Goal: Download file/media

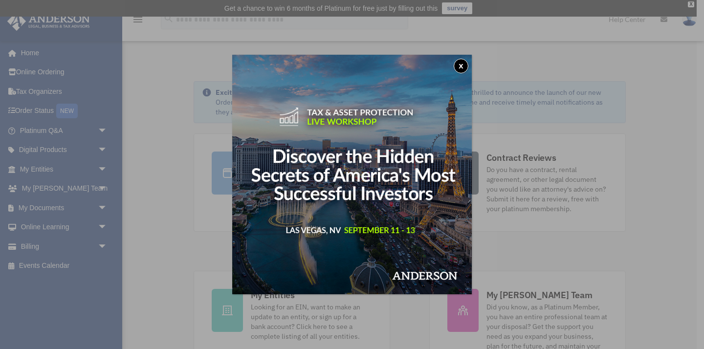
click at [462, 68] on button "x" at bounding box center [461, 66] width 15 height 15
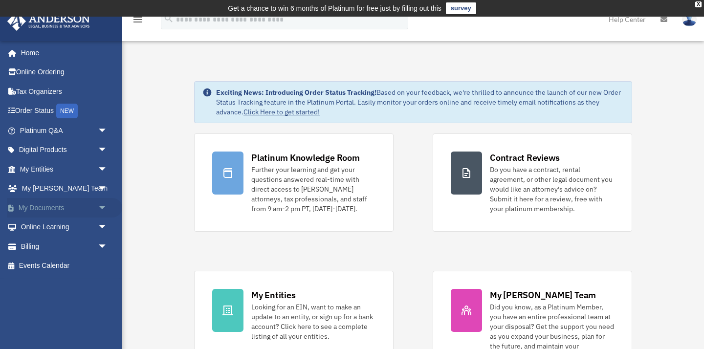
click at [105, 207] on span "arrow_drop_down" at bounding box center [108, 208] width 20 height 20
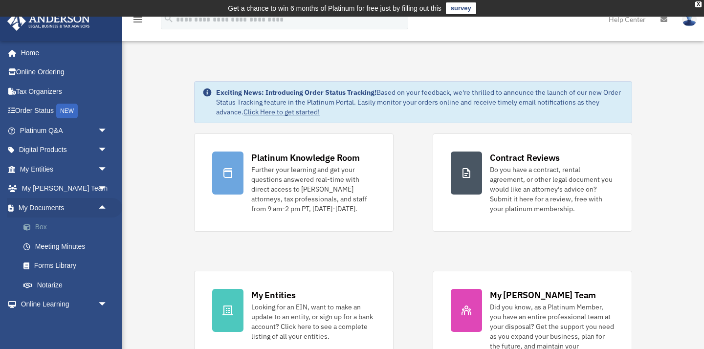
click at [39, 225] on link "Box" at bounding box center [68, 228] width 109 height 20
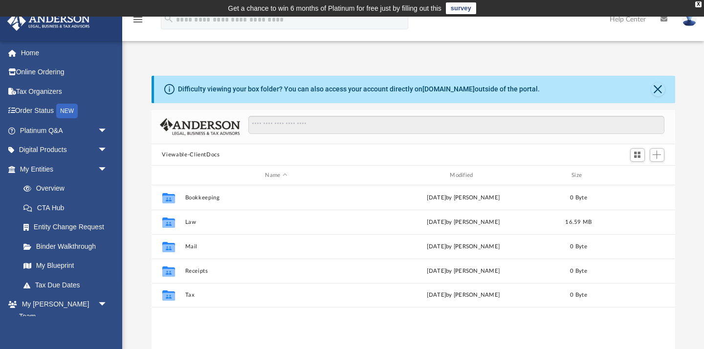
scroll to position [222, 523]
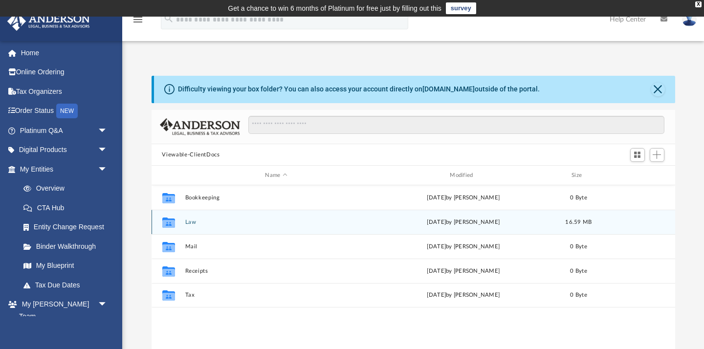
click at [177, 223] on div "Collaborated Folder" at bounding box center [168, 223] width 24 height 16
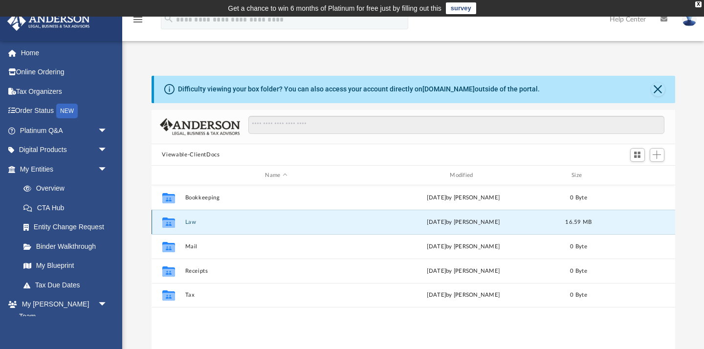
click at [169, 222] on icon "grid" at bounding box center [168, 224] width 13 height 8
click at [188, 219] on button "Law" at bounding box center [276, 222] width 183 height 6
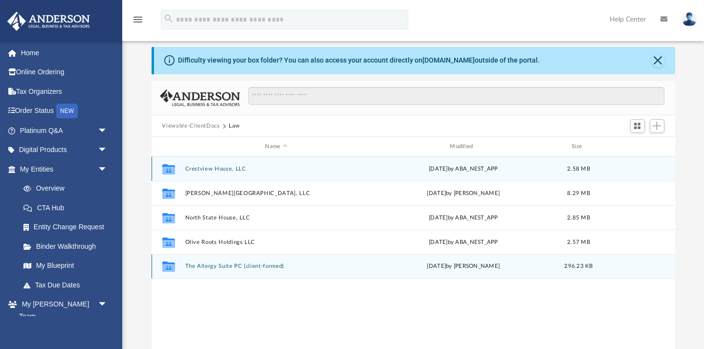
scroll to position [30, 0]
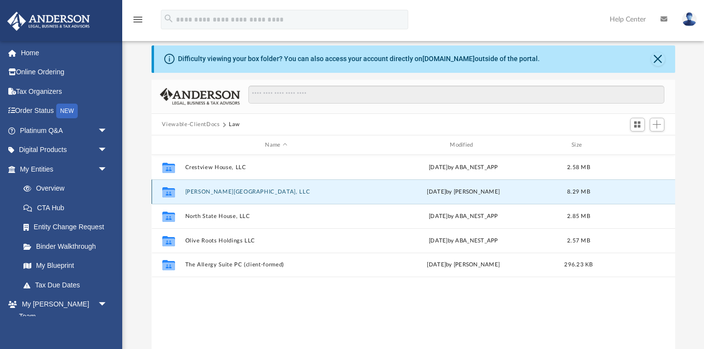
click at [211, 189] on button "Ellsworth House, LLC" at bounding box center [276, 192] width 183 height 6
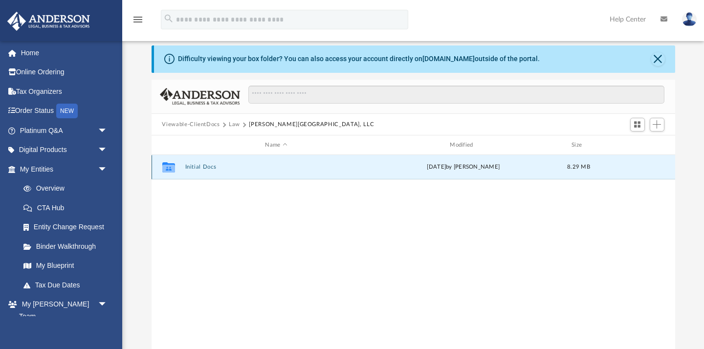
click at [203, 165] on button "Initial Docs" at bounding box center [276, 167] width 183 height 6
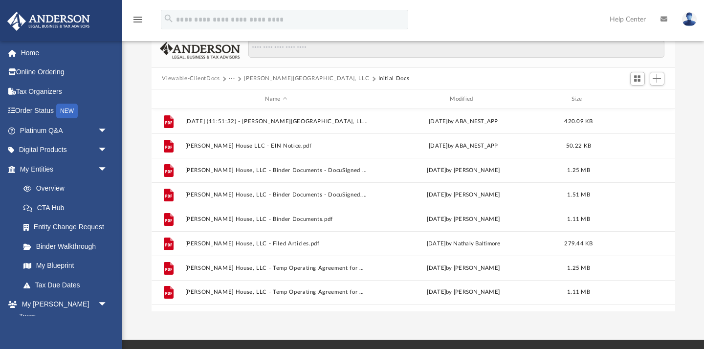
scroll to position [80, 0]
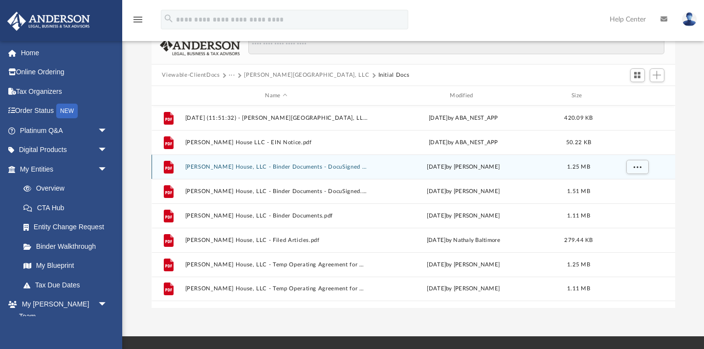
click at [311, 165] on button "Ellsworth House, LLC - Binder Documents - DocuSigned (1).pdf" at bounding box center [276, 167] width 183 height 6
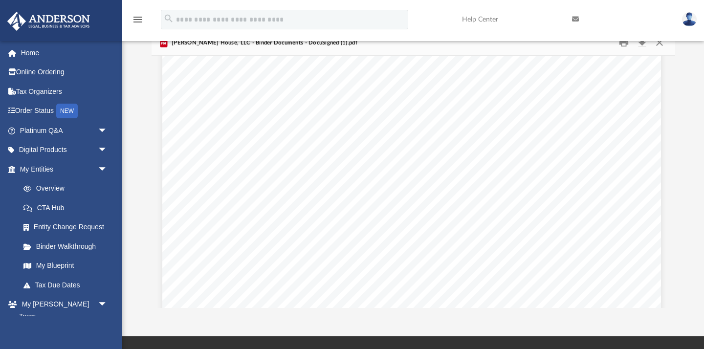
scroll to position [5429, 1]
click at [104, 171] on span "arrow_drop_down" at bounding box center [108, 169] width 20 height 20
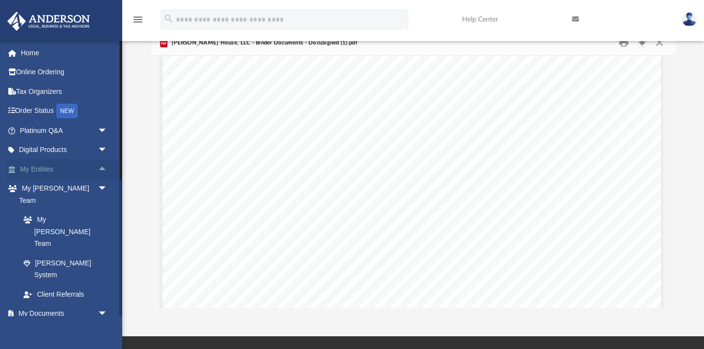
click at [104, 171] on span "arrow_drop_up" at bounding box center [108, 169] width 20 height 20
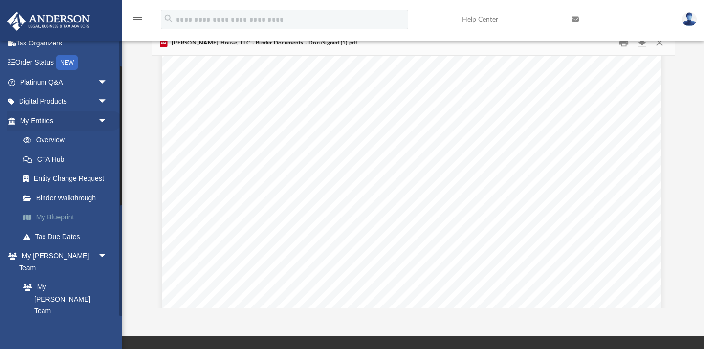
scroll to position [55, 0]
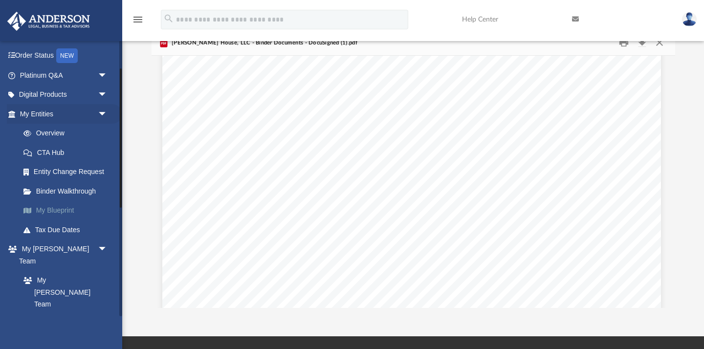
click at [61, 212] on link "My Blueprint" at bounding box center [68, 211] width 109 height 20
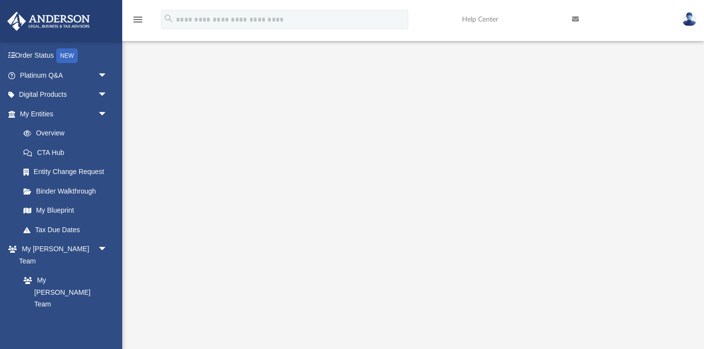
scroll to position [88, 0]
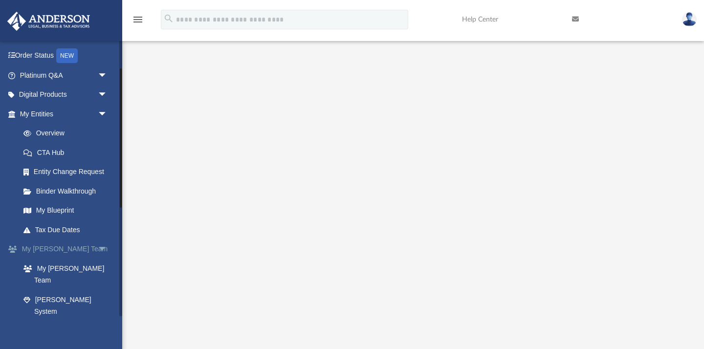
click at [73, 253] on link "My Anderson Team arrow_drop_down" at bounding box center [64, 249] width 115 height 20
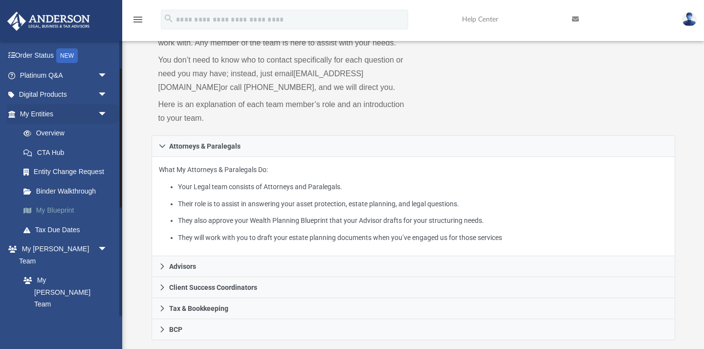
click at [61, 210] on link "My Blueprint" at bounding box center [68, 211] width 109 height 20
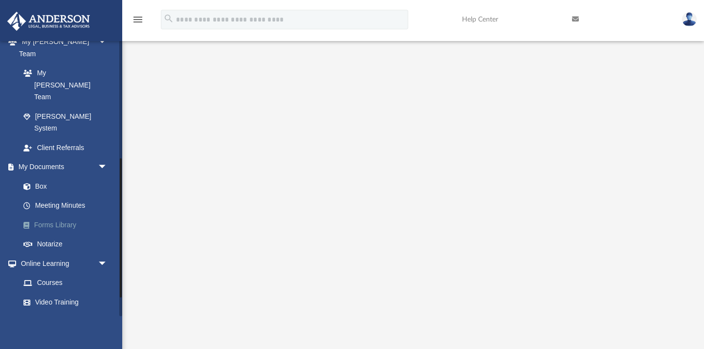
scroll to position [270, 0]
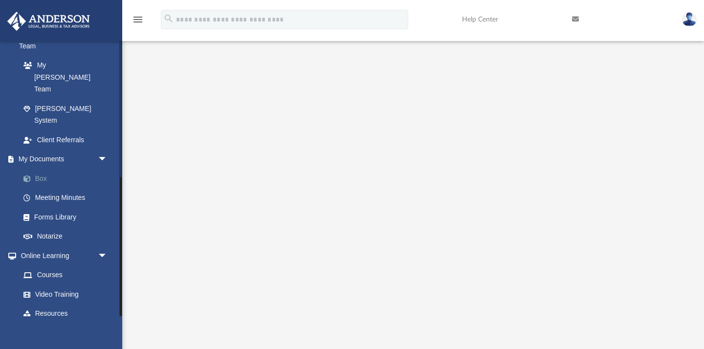
click at [41, 169] on link "Box" at bounding box center [68, 179] width 109 height 20
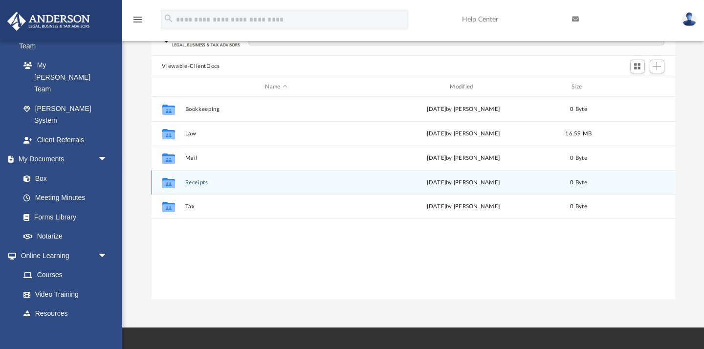
scroll to position [222, 523]
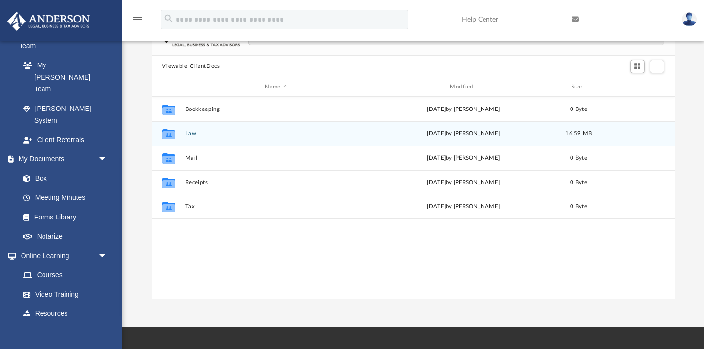
click at [194, 136] on button "Law" at bounding box center [276, 134] width 183 height 6
click at [211, 136] on div "Collaborated Folder Ellsworth House, LLC Wed Jul 30 2025 by Tomas Diaz-Marin 8.…" at bounding box center [413, 133] width 523 height 24
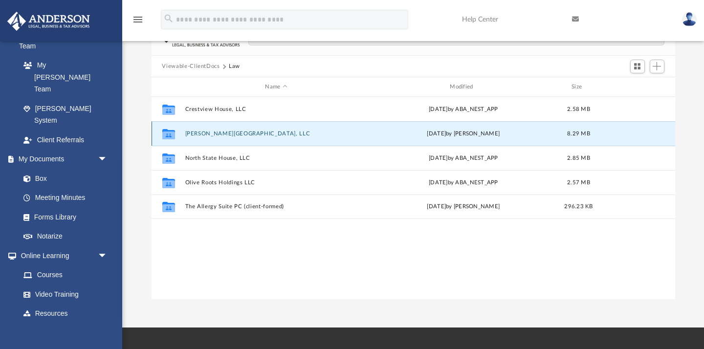
click at [206, 132] on button "Ellsworth House, LLC" at bounding box center [276, 134] width 183 height 6
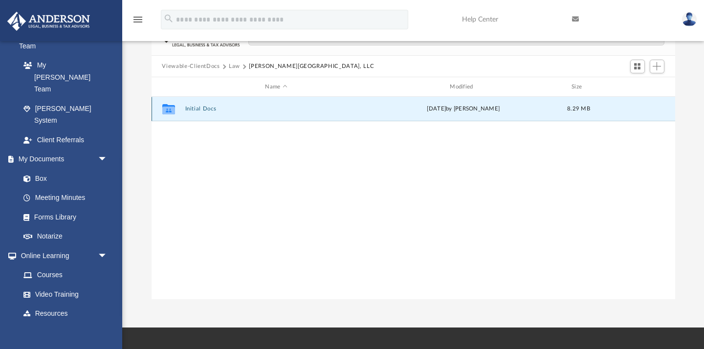
click at [194, 108] on button "Initial Docs" at bounding box center [276, 109] width 183 height 6
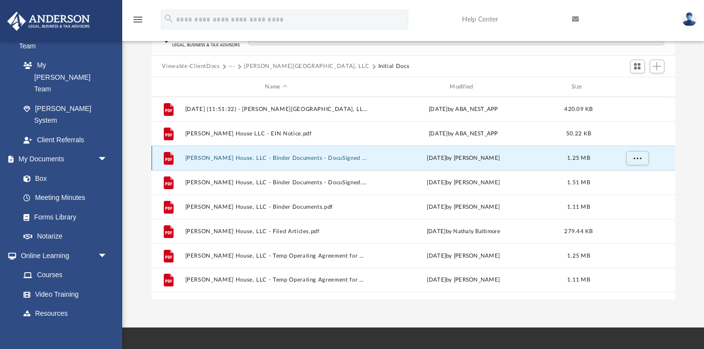
click at [292, 159] on button "Ellsworth House, LLC - Binder Documents - DocuSigned (1).pdf" at bounding box center [276, 158] width 183 height 6
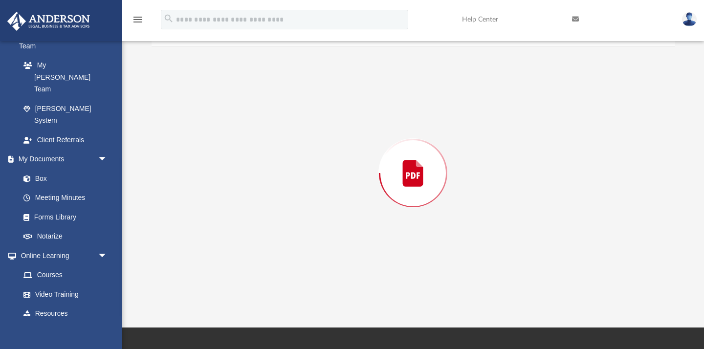
click at [292, 159] on div "Preview" at bounding box center [413, 173] width 523 height 252
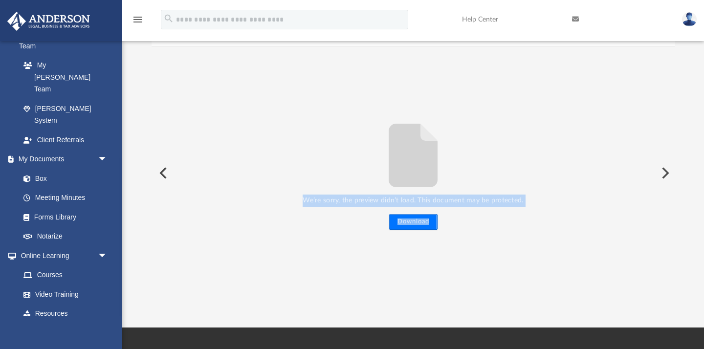
click at [416, 222] on button "Download" at bounding box center [413, 222] width 48 height 16
click at [104, 323] on span "arrow_drop_down" at bounding box center [108, 333] width 20 height 20
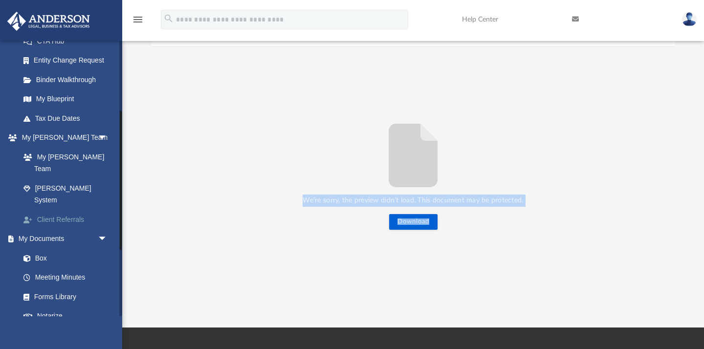
scroll to position [169, 0]
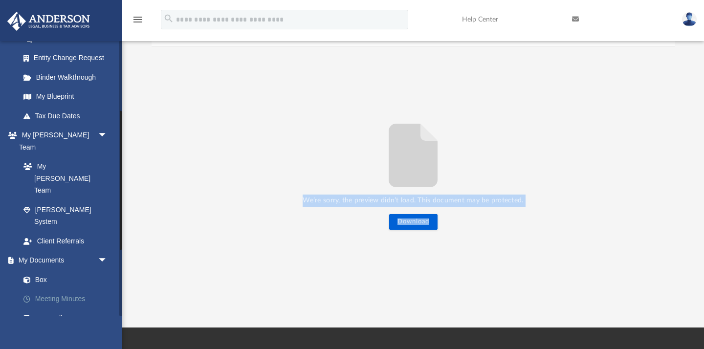
click at [59, 289] on link "Meeting Minutes" at bounding box center [68, 299] width 109 height 20
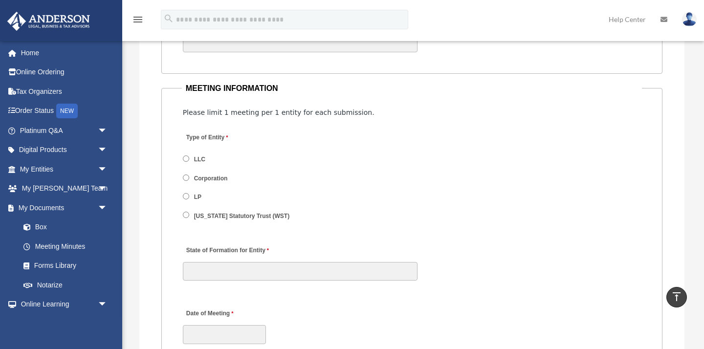
scroll to position [1255, 0]
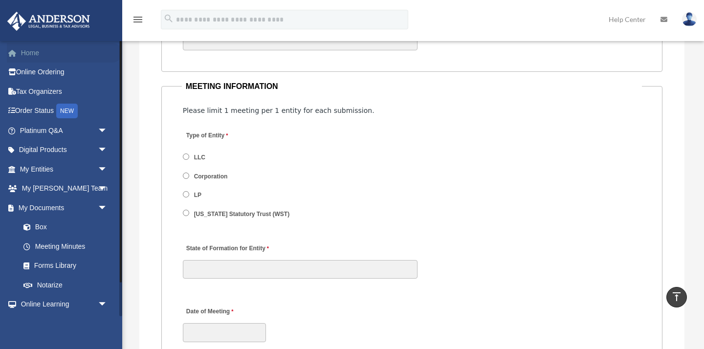
click at [28, 54] on link "Home" at bounding box center [64, 53] width 115 height 20
